Goal: Task Accomplishment & Management: Complete application form

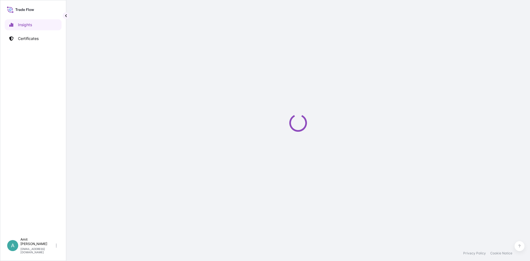
select select "2025"
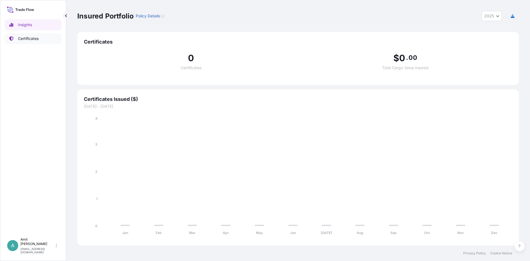
click at [44, 38] on link "Certificates" at bounding box center [33, 38] width 57 height 11
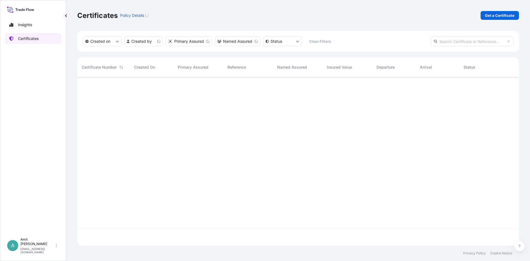
scroll to position [172, 442]
click at [499, 17] on p "Get a Certificate" at bounding box center [500, 16] width 30 height 6
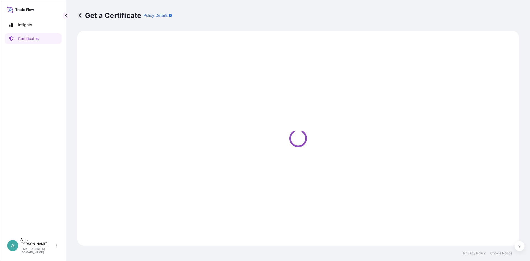
select select "Sea"
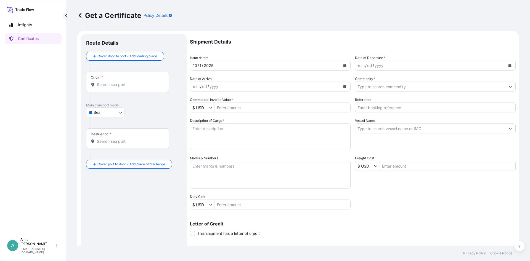
click at [114, 88] on div "Origin *" at bounding box center [127, 82] width 83 height 20
click at [114, 88] on input "Origin *" at bounding box center [129, 85] width 65 height 6
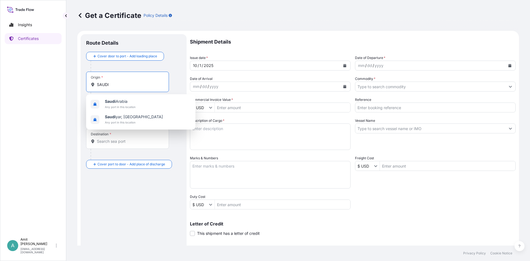
click at [117, 102] on span "[GEOGRAPHIC_DATA]" at bounding box center [120, 102] width 31 height 6
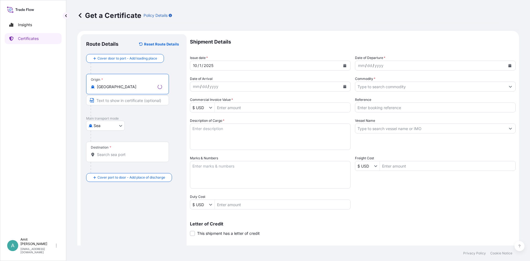
type input "[GEOGRAPHIC_DATA]"
click at [107, 158] on div "Destination *" at bounding box center [127, 152] width 83 height 20
click at [107, 158] on input "Destination *" at bounding box center [129, 155] width 65 height 6
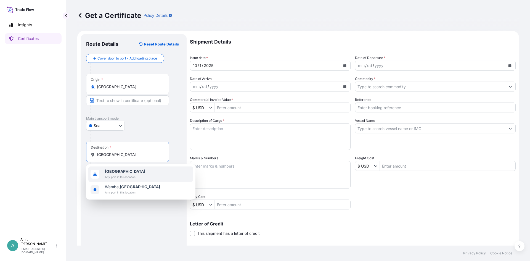
click at [113, 171] on b "[GEOGRAPHIC_DATA]" at bounding box center [125, 171] width 40 height 5
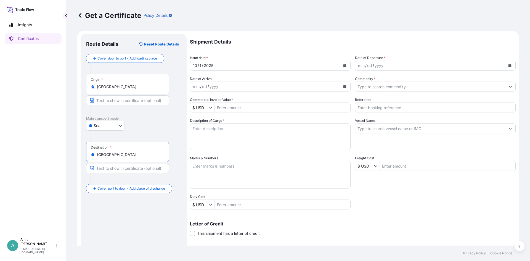
type input "[GEOGRAPHIC_DATA]"
click at [344, 65] on icon "Calendar" at bounding box center [344, 65] width 3 height 3
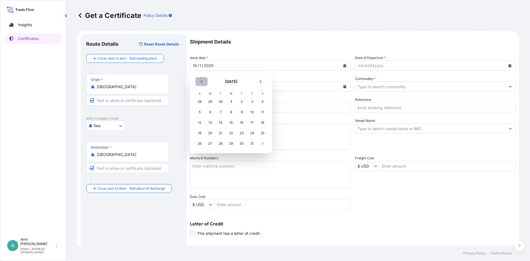
click at [201, 81] on icon "Previous" at bounding box center [201, 81] width 3 height 3
click at [210, 132] on div "22" at bounding box center [210, 133] width 10 height 10
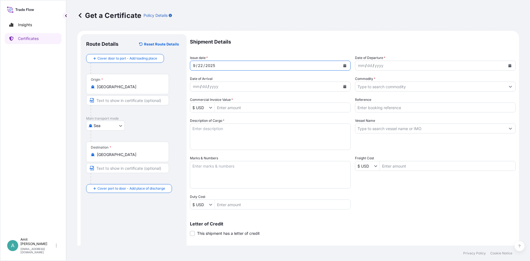
click at [513, 67] on button "Calendar" at bounding box center [509, 65] width 9 height 9
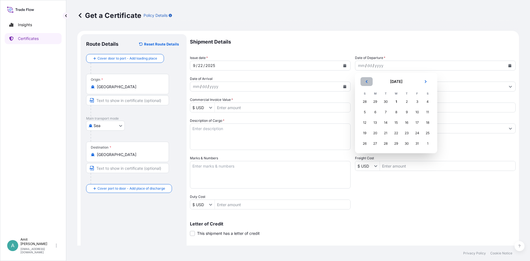
click at [364, 83] on button "Previous" at bounding box center [367, 81] width 12 height 9
click at [396, 132] on div "24" at bounding box center [396, 133] width 10 height 10
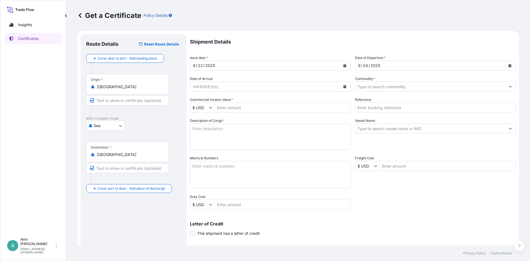
click at [398, 46] on p "Shipment Details" at bounding box center [353, 41] width 326 height 15
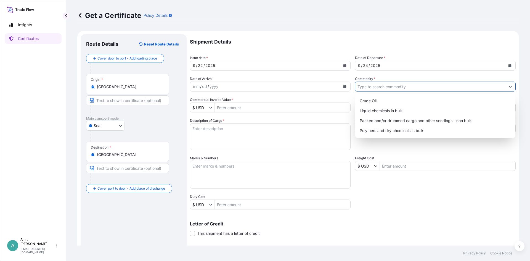
click at [394, 87] on input "Commodity *" at bounding box center [430, 87] width 150 height 10
click at [388, 133] on div "Polymers and dry chemicals in bulk" at bounding box center [435, 131] width 156 height 10
type input "Polymers and dry chemicals in bulk"
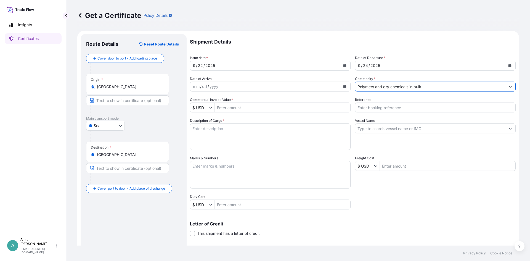
click at [378, 108] on input "Reference" at bounding box center [435, 108] width 161 height 10
type input "SO # 5013236753"
click at [369, 128] on input "Vessel Name" at bounding box center [430, 129] width 150 height 10
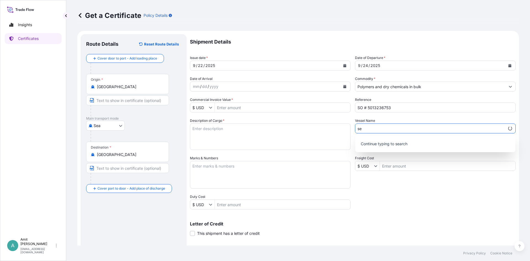
type input "s"
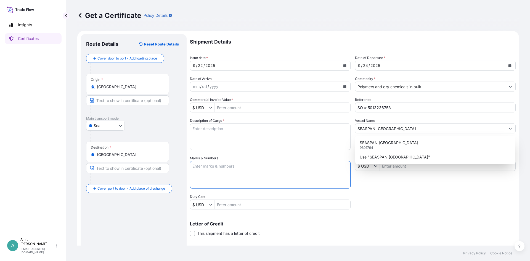
click at [415, 129] on input "SEASPAN [GEOGRAPHIC_DATA]" at bounding box center [430, 129] width 150 height 10
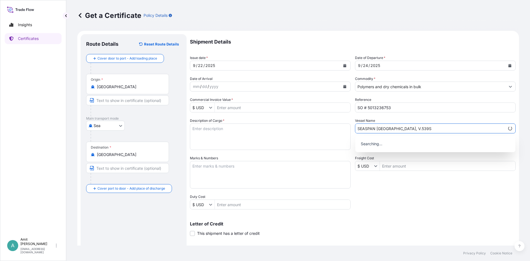
type input "SEASPAN [GEOGRAPHIC_DATA], V.539S"
click at [228, 106] on input "Commercial Invoice Value *" at bounding box center [283, 108] width 136 height 10
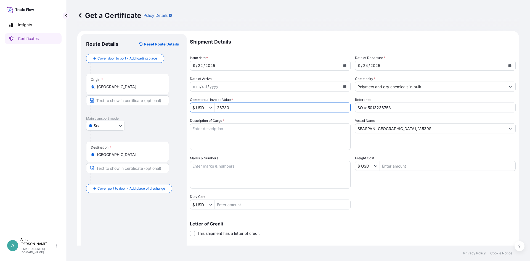
type input "26,730"
click at [251, 139] on textarea "Description of Cargo *" at bounding box center [270, 137] width 161 height 26
paste textarea "24.75 MT OF HIGH DENSITY POLYETHYLENE (HDPE)"
click at [299, 129] on textarea "24.75 MT OF HIGH DENSITY POLYETHYLENE (HDPE)" at bounding box center [270, 137] width 161 height 26
paste textarea "GRADE: ACP 5331F"
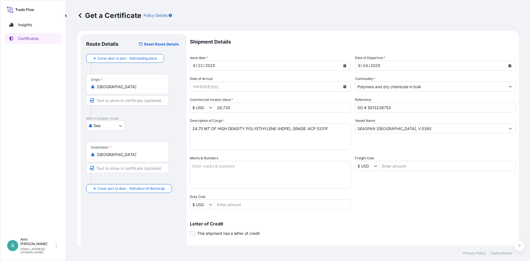
click at [327, 130] on textarea "24.75 MT OF HIGH DENSITY POLYETHYLENE (HDPE), GRADE: ACP 5331F" at bounding box center [270, 137] width 161 height 26
paste textarea "AS PER PROFORMA INVOICE NO: STAR/2025/PFI/250 DATED [DATE]"
click at [192, 129] on textarea "24.75 MT OF HIGH DENSITY POLYETHYLENE (HDPE), GRADE: ACP 5331F AS PER PROFORMA …" at bounding box center [270, 137] width 161 height 26
paste textarea "RAW MATERIAL FOR PLASTIC INDUSTRY:"
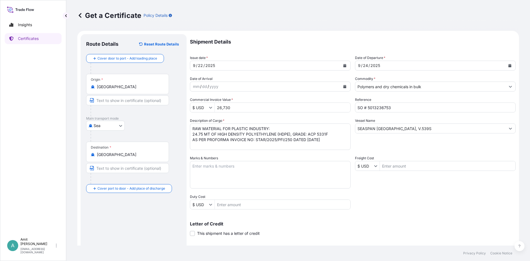
click at [327, 140] on textarea "RAW MATERIAL FOR PLASTIC INDUSTRY: 24.75 MT OF HIGH DENSITY POLYETHYLENE (HDPE)…" at bounding box center [270, 137] width 161 height 26
click at [332, 141] on textarea "RAW MATERIAL FOR PLASTIC INDUSTRY: 24.75 MT OF HIGH DENSITY POLYETHYLENE (HDPE)…" at bounding box center [270, 137] width 161 height 26
paste textarea "FORM 'M' NUMBER: MF20250091747, BA06820253001694 SALES ORDER NO 5013236753"
type textarea "RAW MATERIAL FOR PLASTIC INDUSTRY: 24.75 MT OF HIGH DENSITY POLYETHYLENE (HDPE)…"
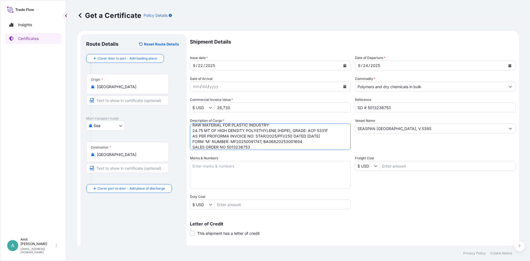
click at [409, 200] on div "Shipment Details Issue date * [DATE] Date of Departure * [DATE] Date of Arrival…" at bounding box center [353, 165] width 326 height 263
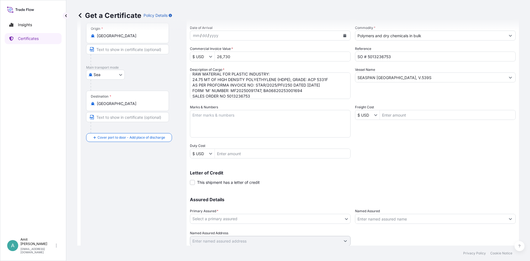
scroll to position [66, 0]
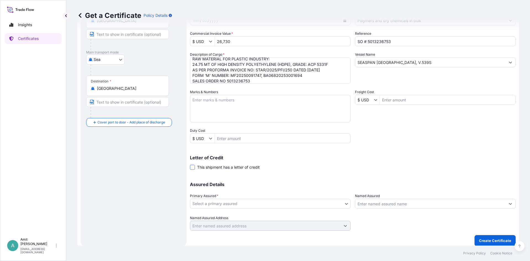
click at [194, 168] on span at bounding box center [192, 167] width 5 height 5
click at [190, 165] on input "This shipment has a letter of credit" at bounding box center [190, 165] width 0 height 0
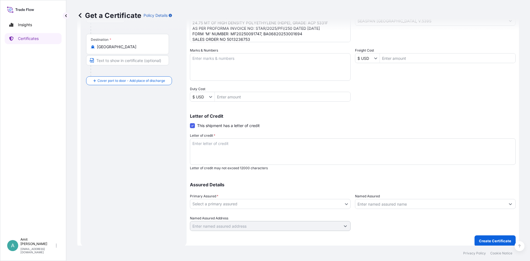
scroll to position [109, 0]
click at [216, 206] on body "Insights Certificates A [PERSON_NAME] [EMAIL_ADDRESS][DOMAIN_NAME] Get a Certif…" at bounding box center [265, 130] width 530 height 261
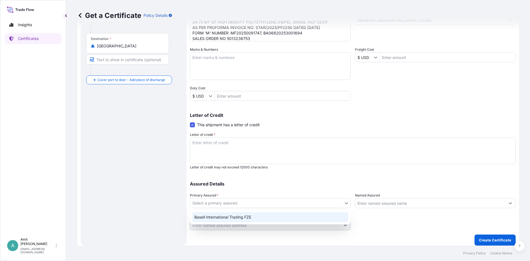
click at [214, 218] on div "Basell International Trading FZE" at bounding box center [270, 218] width 156 height 10
select select "32039"
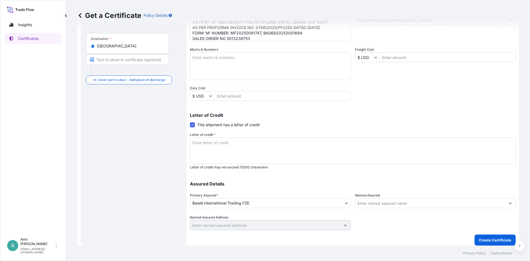
click at [226, 150] on textarea "Letter of credit *" at bounding box center [353, 151] width 326 height 26
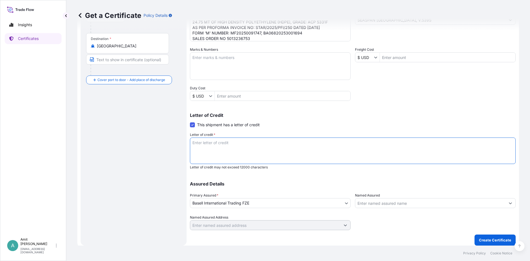
paste textarea "INSURANCE POLICY OR CERTIFICATE"
drag, startPoint x: 216, startPoint y: 144, endPoint x: 237, endPoint y: 143, distance: 20.2
click at [237, 143] on textarea "INSURANCE POLICY OR CERTIFICATE" at bounding box center [353, 151] width 326 height 26
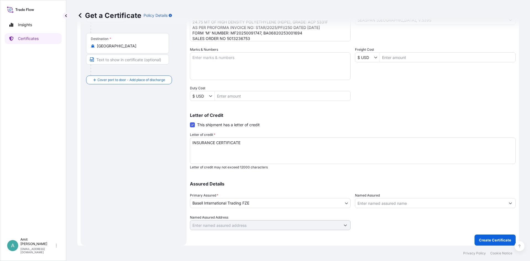
click at [274, 143] on textarea "INSURANCE CERTIFICATE" at bounding box center [353, 151] width 326 height 26
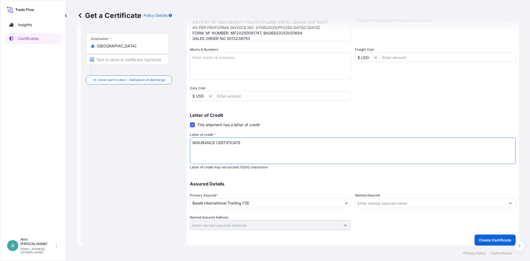
paste textarea "COVERING MARINE INSURANCE AS PER"
click at [296, 143] on textarea "INSURANCE CERTIFICATE COVERING MARINE INSURANCE AS PER" at bounding box center [353, 151] width 326 height 26
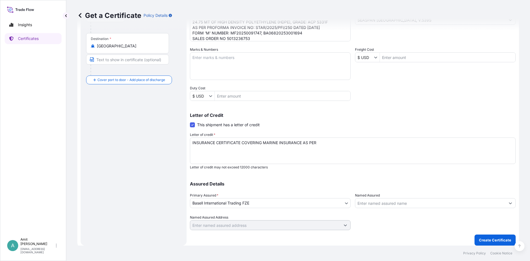
click at [367, 142] on textarea "INSURANCE CERTIFICATE COVERING MARINE INSURANCE AS PER" at bounding box center [353, 151] width 326 height 26
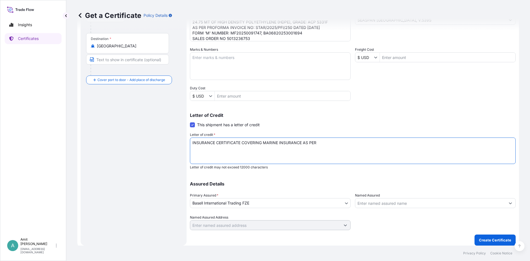
click at [227, 149] on textarea "INSURANCE CERTIFICATE COVERING MARINE INSURANCE AS PER" at bounding box center [353, 151] width 326 height 26
paste textarea "1) INSTITUTE CARGO CLAUSES (A) DATED [DATE], 2) PERILS AS PER INSTITUTE STRIKES…"
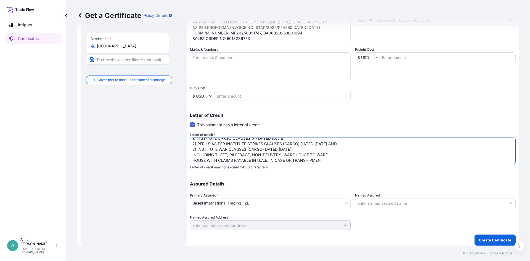
scroll to position [12, 0]
click at [336, 154] on textarea "INSURANCE CERTIFICATE COVERING MARINE INSURANCE AS PER 1) INSTITUTE CARGO CLAUS…" at bounding box center [353, 151] width 326 height 26
click at [459, 153] on textarea "INSURANCE CERTIFICATE COVERING MARINE INSURANCE AS PER 1) INSTITUTE CARGO CLAUS…" at bounding box center [353, 151] width 326 height 26
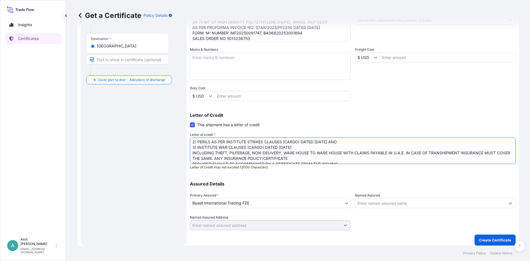
drag, startPoint x: 483, startPoint y: 153, endPoint x: 495, endPoint y: 153, distance: 12.1
click at [495, 153] on textarea "INSURANCE CERTIFICATE COVERING MARINE INSURANCE AS PER 1) INSTITUTE CARGO CLAUS…" at bounding box center [353, 151] width 326 height 26
click at [206, 158] on textarea "INSURANCE CERTIFICATE COVERING MARINE INSURANCE AS PER 1) INSTITUTE CARGO CLAUS…" at bounding box center [353, 151] width 326 height 26
click at [276, 160] on textarea "INSURANCE CERTIFICATE COVERING MARINE INSURANCE AS PER 1) INSTITUTE CARGO CLAUS…" at bounding box center [353, 151] width 326 height 26
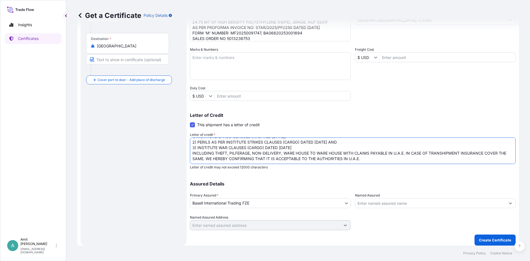
click at [366, 160] on textarea "INSURANCE CERTIFICATE COVERING MARINE INSURANCE AS PER 1) INSTITUTE CARGO CLAUS…" at bounding box center [353, 151] width 326 height 26
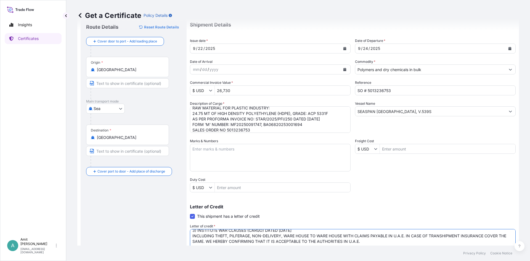
scroll to position [9, 0]
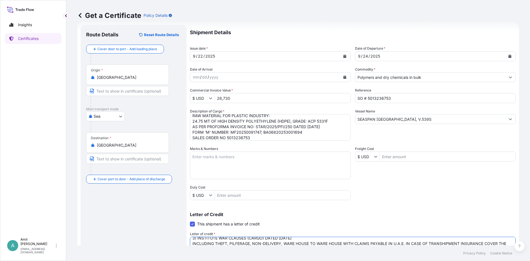
drag, startPoint x: 410, startPoint y: 118, endPoint x: 414, endPoint y: 120, distance: 3.3
click at [410, 119] on input "SEASPAN [GEOGRAPHIC_DATA], V.539S" at bounding box center [430, 119] width 150 height 10
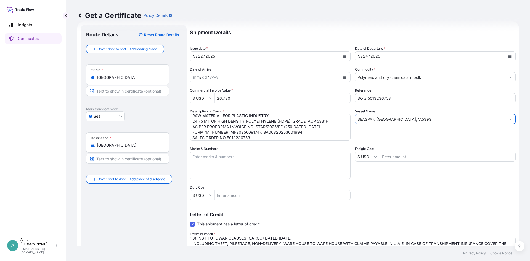
drag, startPoint x: 414, startPoint y: 120, endPoint x: 351, endPoint y: 119, distance: 62.9
click at [355, 119] on input "SEASPAN [GEOGRAPHIC_DATA], V.539S" at bounding box center [430, 119] width 150 height 10
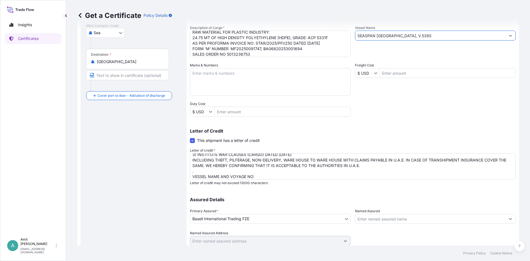
scroll to position [109, 0]
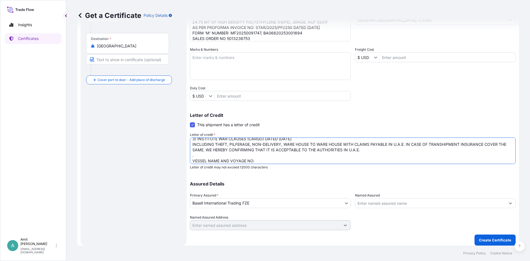
click at [266, 161] on textarea "INSURANCE CERTIFICATE COVERING MARINE INSURANCE AS PER 1) INSTITUTE CARGO CLAUS…" at bounding box center [353, 151] width 326 height 26
paste textarea "SEASPAN [GEOGRAPHIC_DATA], V.539S"
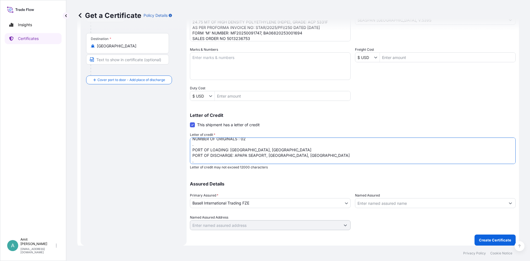
scroll to position [59, 0]
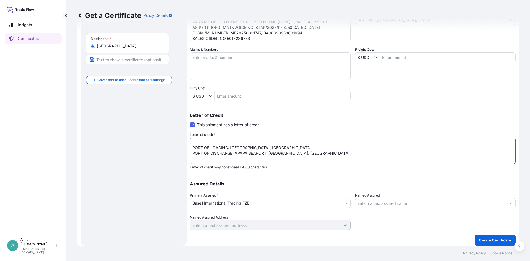
click at [196, 157] on textarea "INSURANCE CERTIFICATE COVERING MARINE INSURANCE AS PER 1) INSTITUTE CARGO CLAUS…" at bounding box center [353, 151] width 326 height 26
click at [196, 160] on textarea "INSURANCE CERTIFICATE COVERING MARINE INSURANCE AS PER 1) INSTITUTE CARGO CLAUS…" at bounding box center [353, 151] width 326 height 26
paste textarea "Insurance cover under this Insurance document is effective from: [DATE] . "[PER…"
drag, startPoint x: 313, startPoint y: 147, endPoint x: 328, endPoint y: 147, distance: 14.7
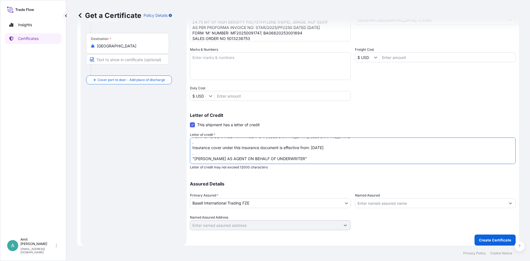
click at [328, 147] on textarea "INSURANCE CERTIFICATE COVERING MARINE INSURANCE AS PER 1) INSTITUTE CARGO CLAUS…" at bounding box center [353, 151] width 326 height 26
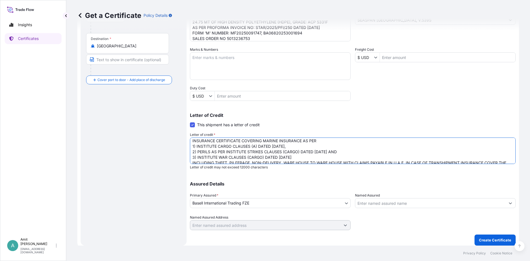
scroll to position [0, 0]
type textarea "INSURANCE CERTIFICATE COVERING MARINE INSURANCE AS PER 1) INSTITUTE CARGO CLAUS…"
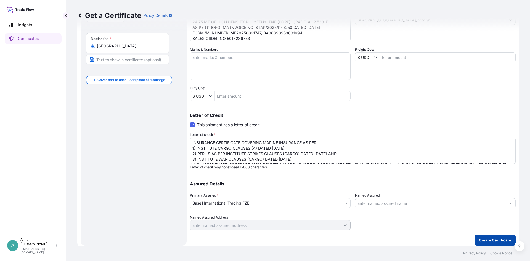
click at [489, 242] on p "Create Certificate" at bounding box center [495, 241] width 32 height 6
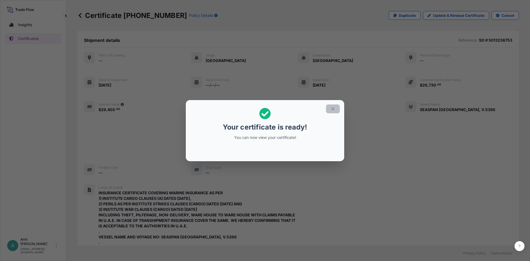
click at [334, 106] on button "button" at bounding box center [333, 109] width 14 height 9
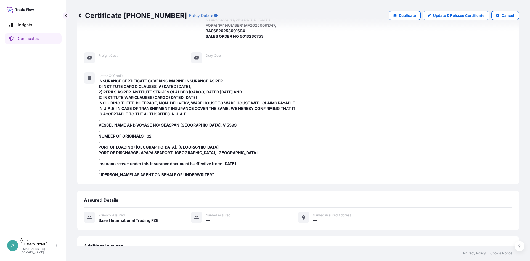
scroll to position [211, 0]
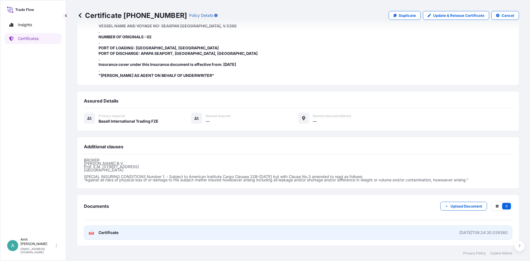
click at [112, 233] on span "Certificate" at bounding box center [109, 233] width 20 height 6
